Goal: Download file/media

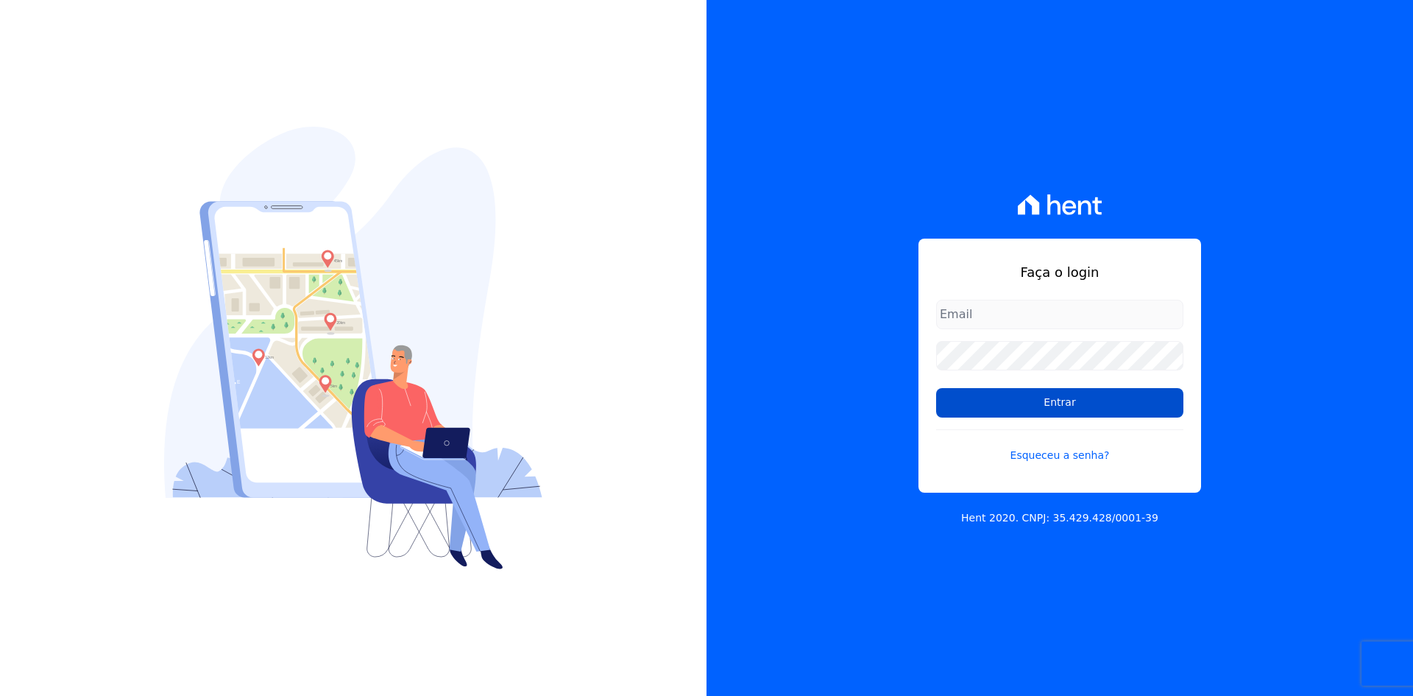
type input "[EMAIL_ADDRESS][DOMAIN_NAME]"
click at [1061, 405] on input "Entrar" at bounding box center [1059, 402] width 247 height 29
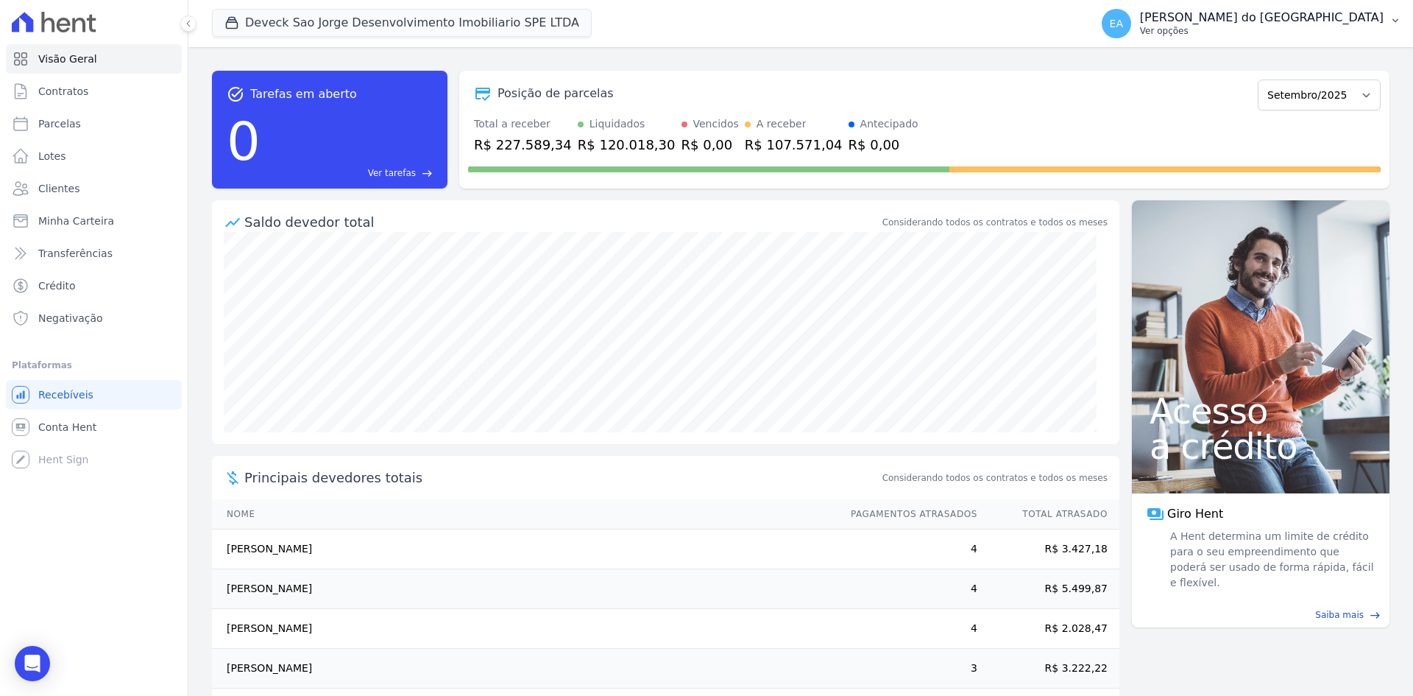
click at [1175, 29] on p "Ver opções" at bounding box center [1262, 31] width 244 height 12
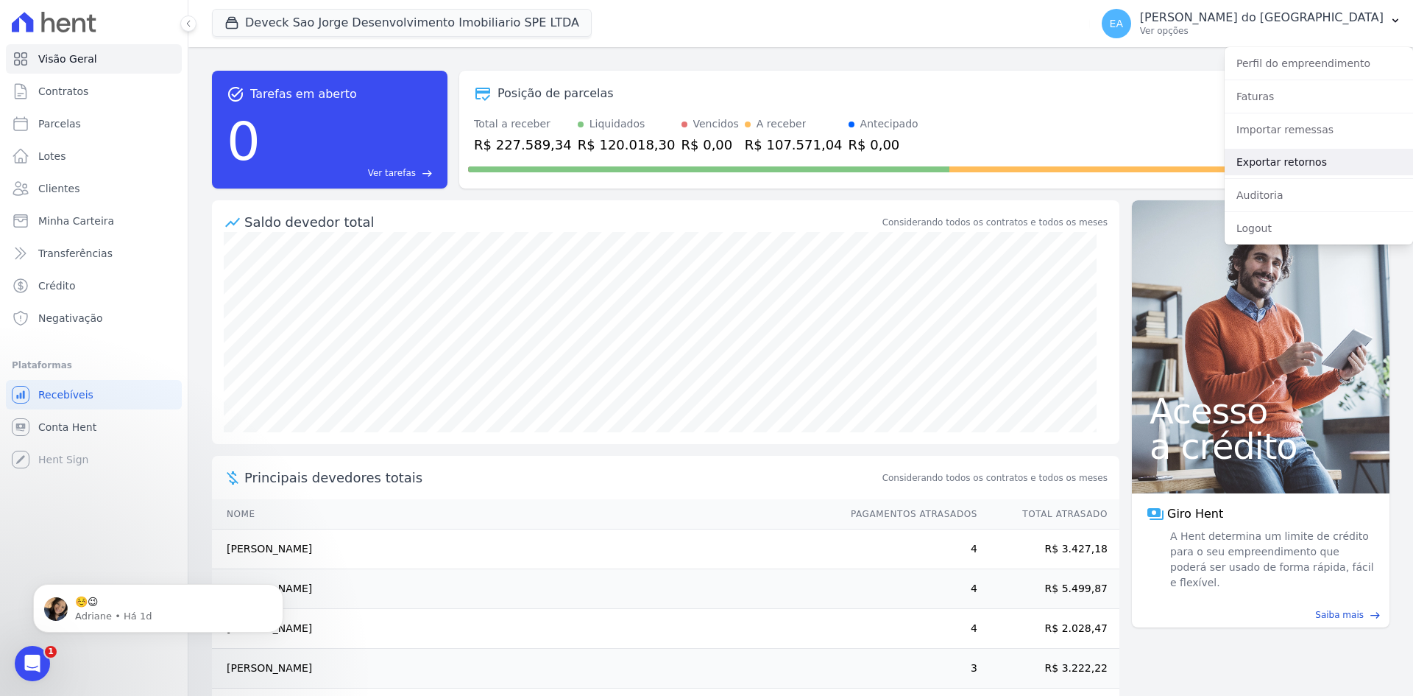
click at [1267, 160] on link "Exportar retornos" at bounding box center [1319, 162] width 188 height 26
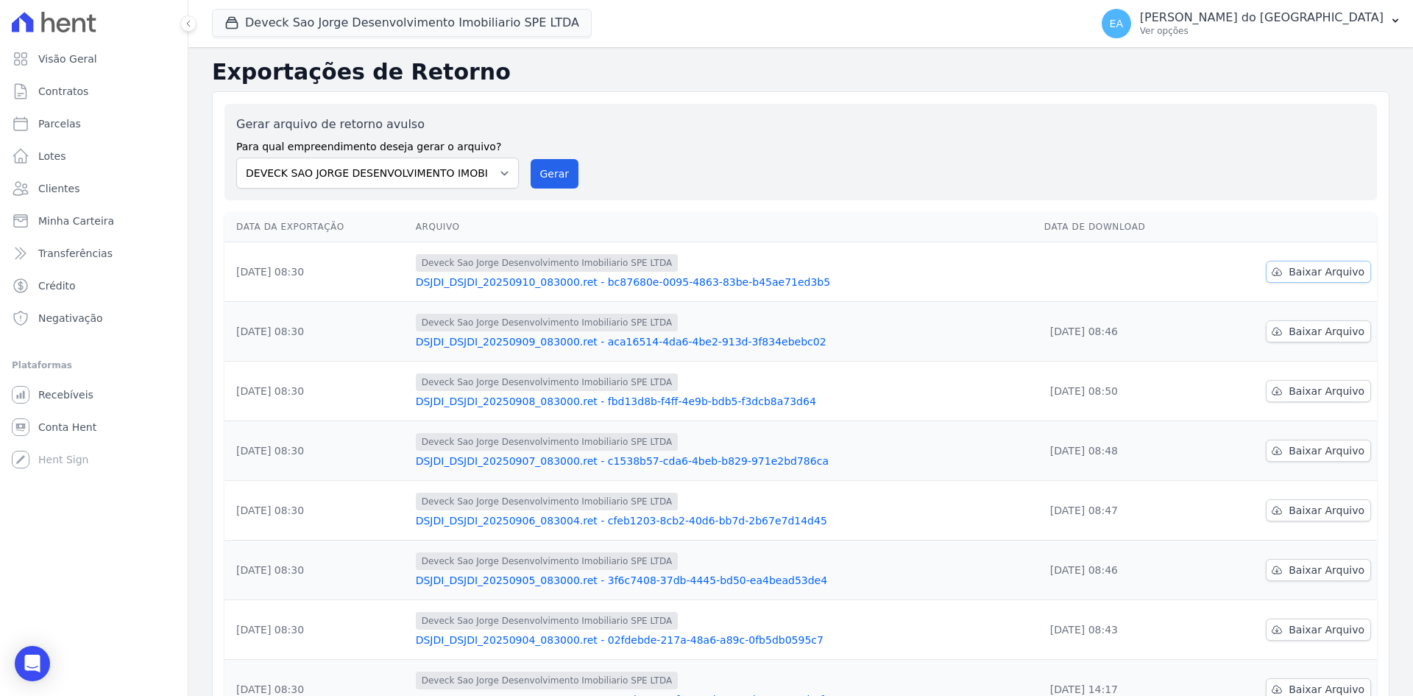
click at [1300, 272] on span "Baixar Arquivo" at bounding box center [1327, 271] width 76 height 15
